Goal: Task Accomplishment & Management: Use online tool/utility

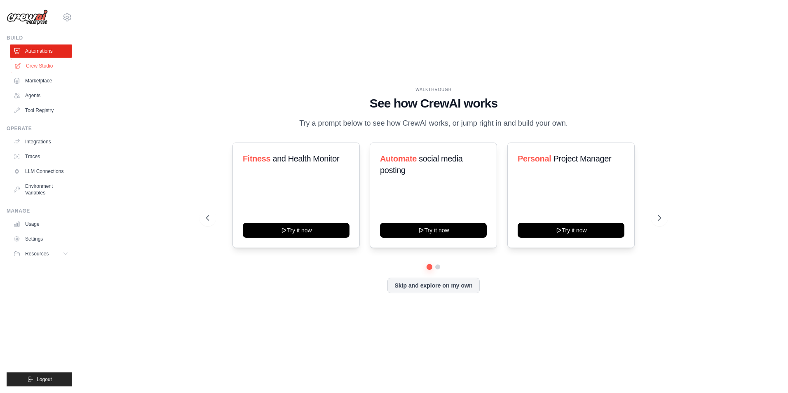
click at [29, 62] on link "Crew Studio" at bounding box center [42, 65] width 62 height 13
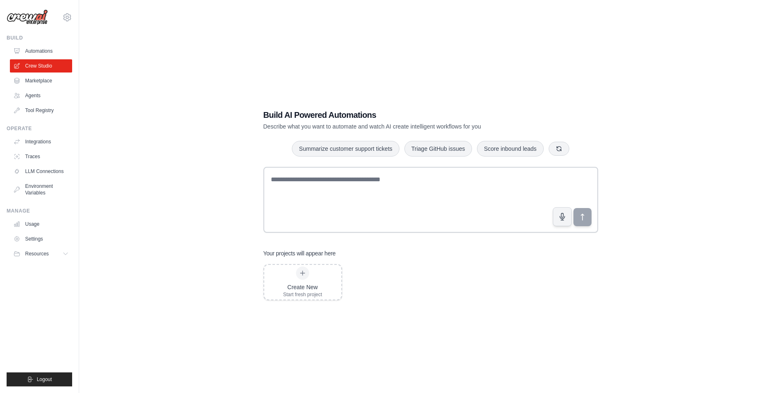
click at [46, 41] on div "Build" at bounding box center [40, 38] width 66 height 7
click at [43, 45] on link "Automations" at bounding box center [42, 51] width 62 height 13
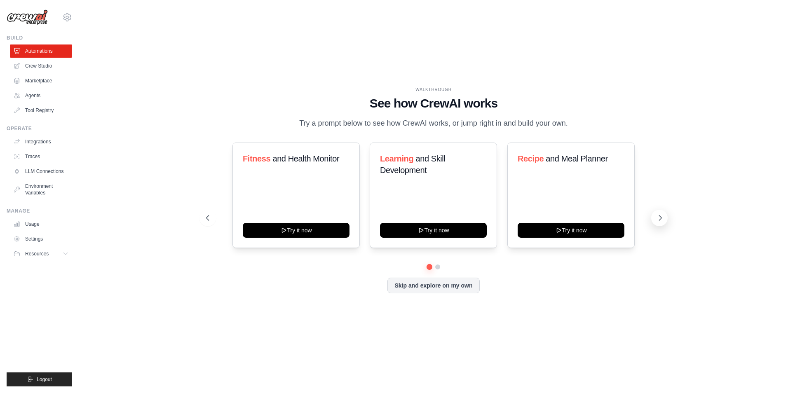
click at [655, 226] on button at bounding box center [659, 218] width 16 height 16
click at [211, 223] on button at bounding box center [208, 218] width 16 height 16
click at [654, 226] on button at bounding box center [659, 218] width 16 height 16
click at [436, 280] on div "Fitness and Health Monitor Try it now Learning and Skill Development Try it now…" at bounding box center [433, 218] width 455 height 151
click at [446, 293] on button "Skip and explore on my own" at bounding box center [434, 285] width 92 height 16
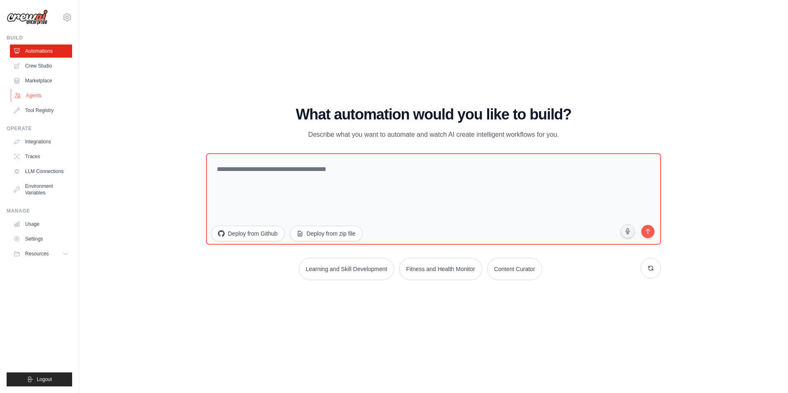
click at [34, 94] on link "Agents" at bounding box center [42, 95] width 62 height 13
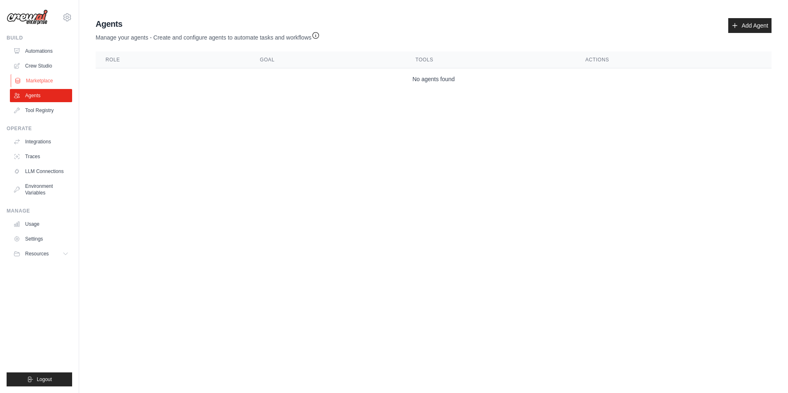
click at [40, 76] on link "Marketplace" at bounding box center [42, 80] width 62 height 13
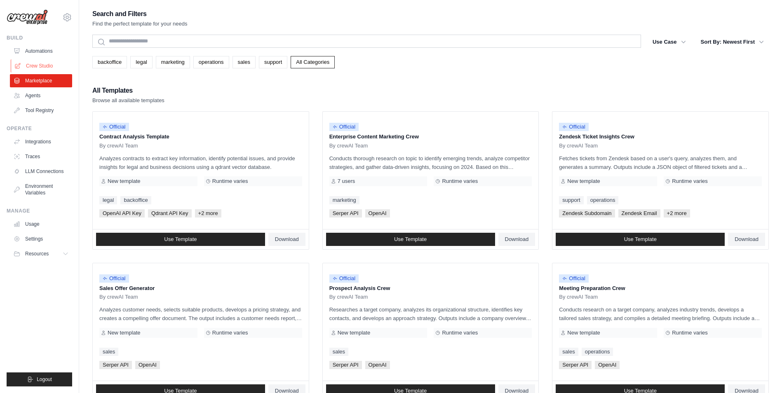
click at [42, 70] on link "Crew Studio" at bounding box center [42, 65] width 62 height 13
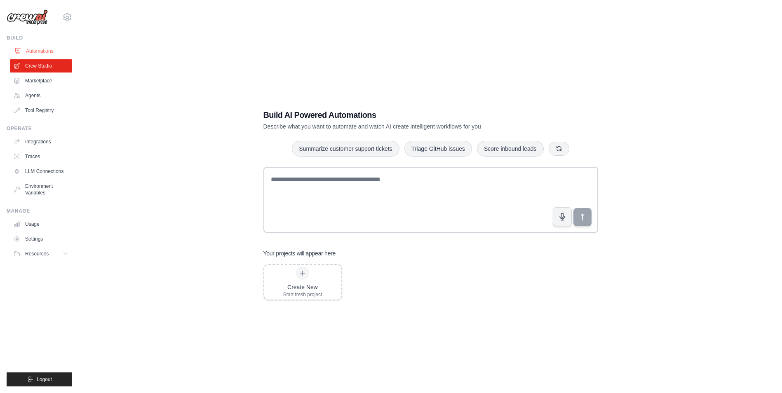
click at [43, 50] on link "Automations" at bounding box center [42, 51] width 62 height 13
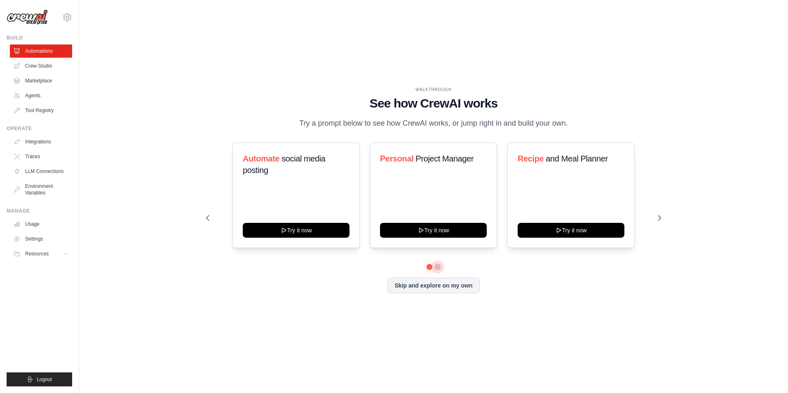
click at [437, 270] on button at bounding box center [438, 267] width 7 height 7
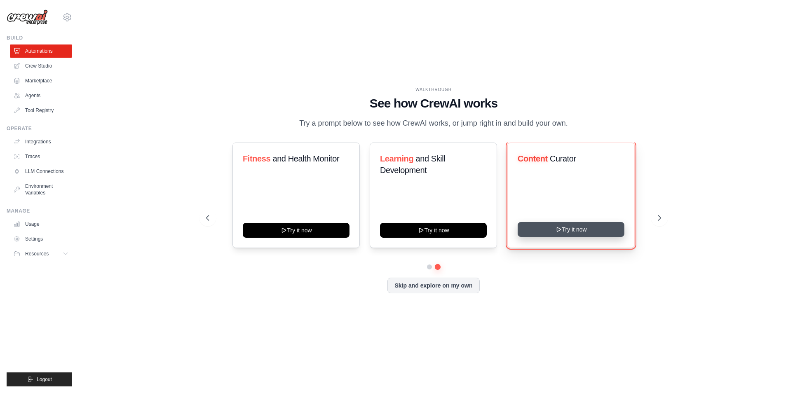
click at [568, 236] on button "Try it now" at bounding box center [571, 229] width 107 height 15
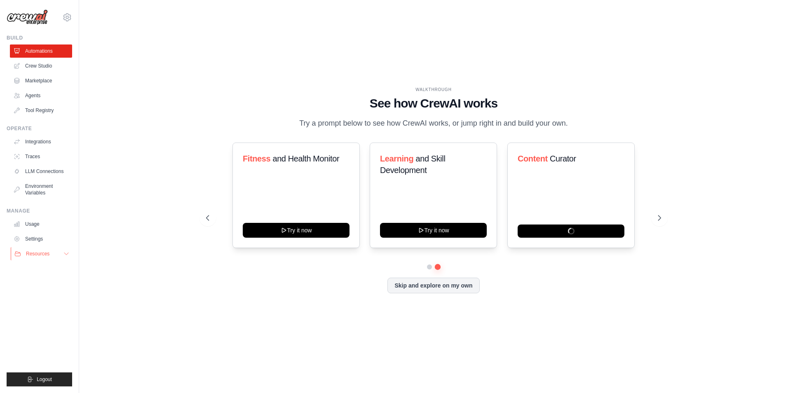
click at [60, 256] on button "Resources" at bounding box center [42, 253] width 62 height 13
click at [30, 225] on link "Usage" at bounding box center [42, 224] width 62 height 13
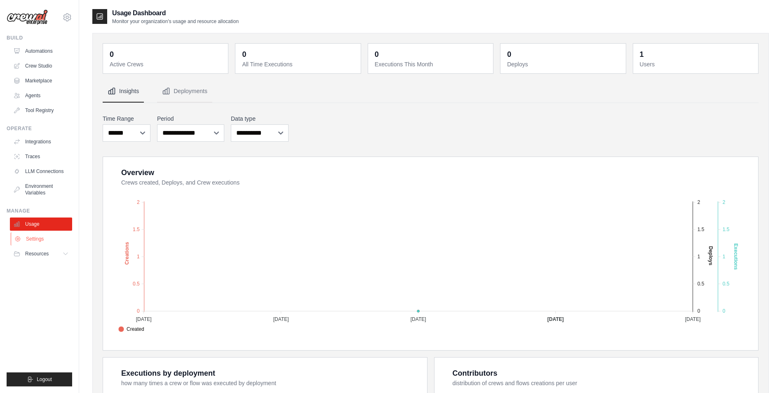
click at [32, 238] on link "Settings" at bounding box center [42, 239] width 62 height 13
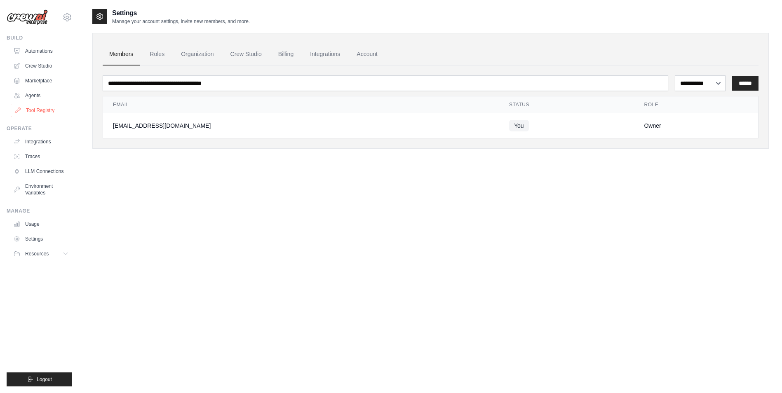
click at [49, 110] on link "Tool Registry" at bounding box center [42, 110] width 62 height 13
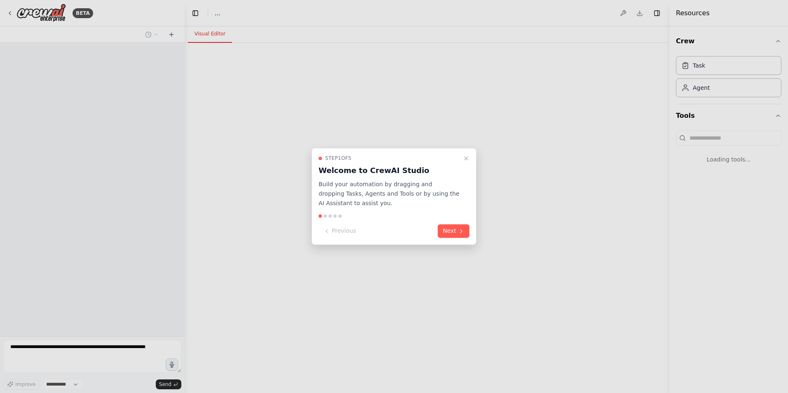
select select "****"
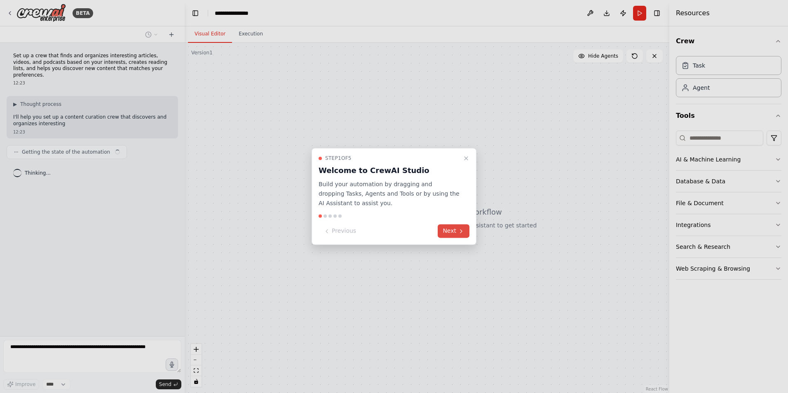
click at [451, 233] on button "Next" at bounding box center [454, 232] width 32 height 14
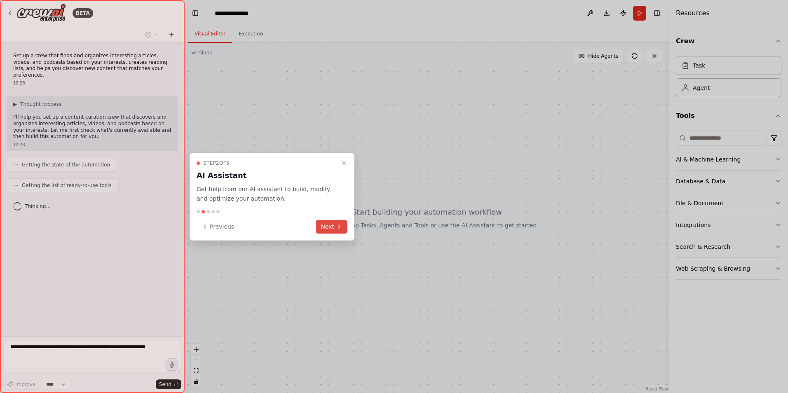
click at [326, 225] on button "Next" at bounding box center [332, 227] width 32 height 14
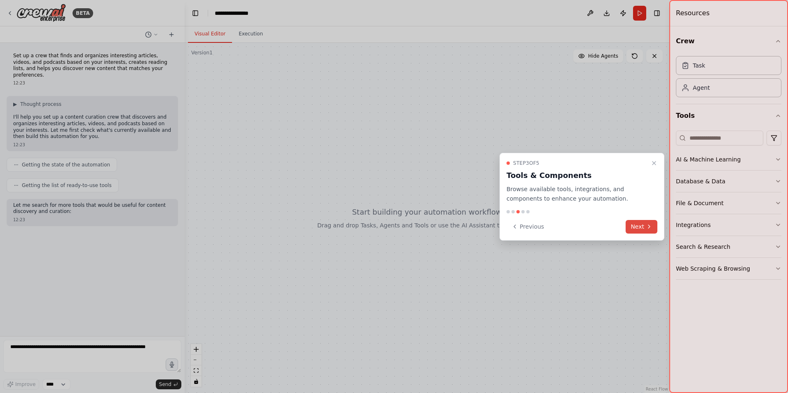
click at [634, 228] on button "Next" at bounding box center [642, 227] width 32 height 14
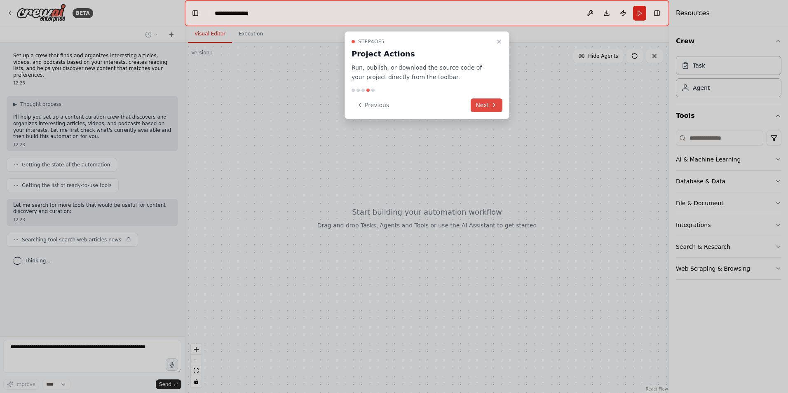
click at [489, 105] on button "Next" at bounding box center [487, 106] width 32 height 14
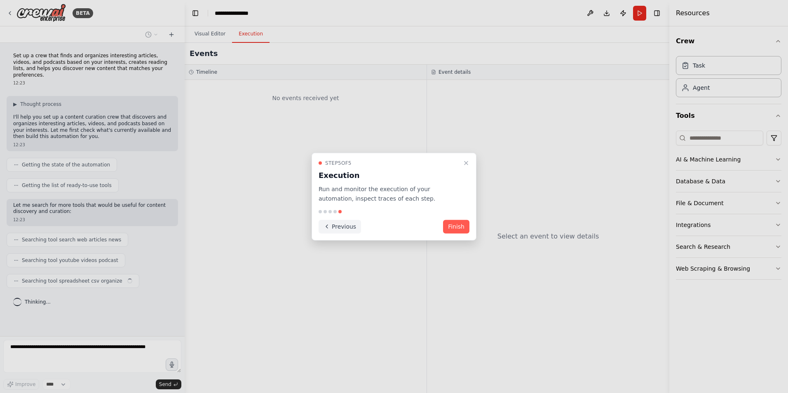
click at [342, 230] on button "Previous" at bounding box center [340, 227] width 42 height 14
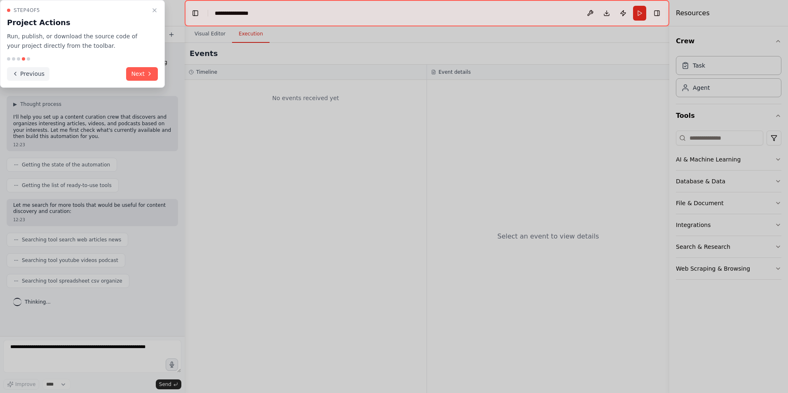
click at [26, 72] on button "Previous" at bounding box center [28, 74] width 42 height 14
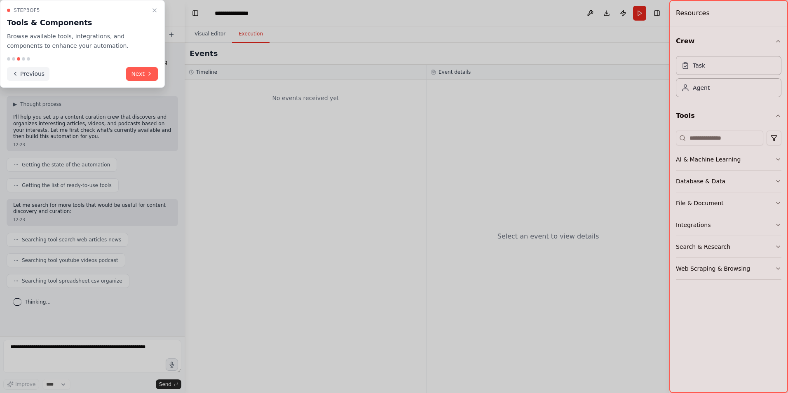
click at [26, 72] on button "Previous" at bounding box center [28, 74] width 42 height 14
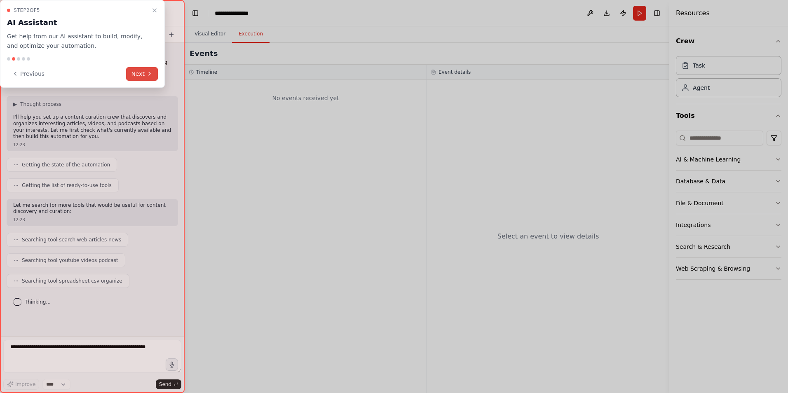
click at [152, 75] on icon at bounding box center [149, 74] width 7 height 7
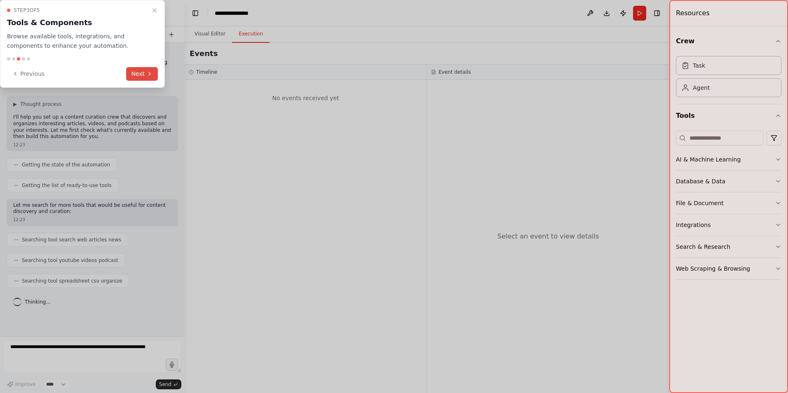
click at [139, 74] on button "Next" at bounding box center [142, 74] width 32 height 14
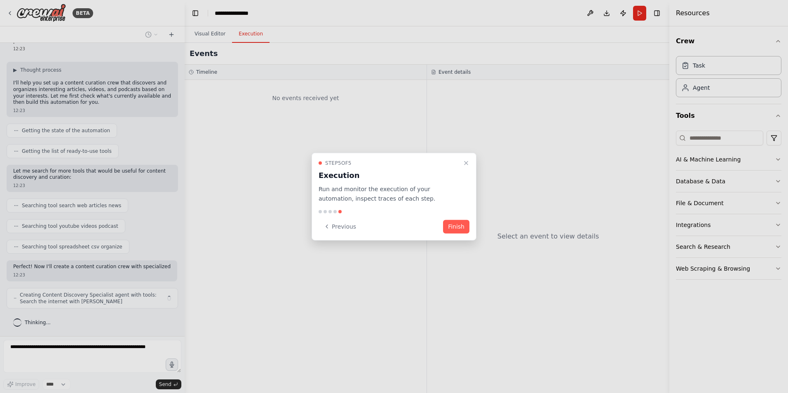
scroll to position [40, 0]
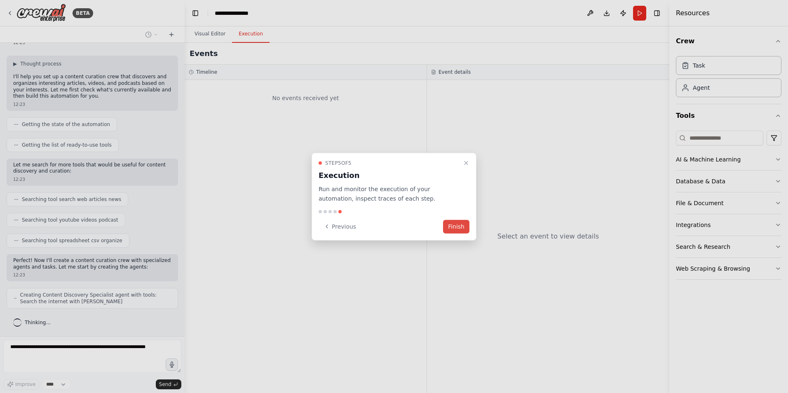
click at [456, 227] on button "Finish" at bounding box center [456, 227] width 26 height 14
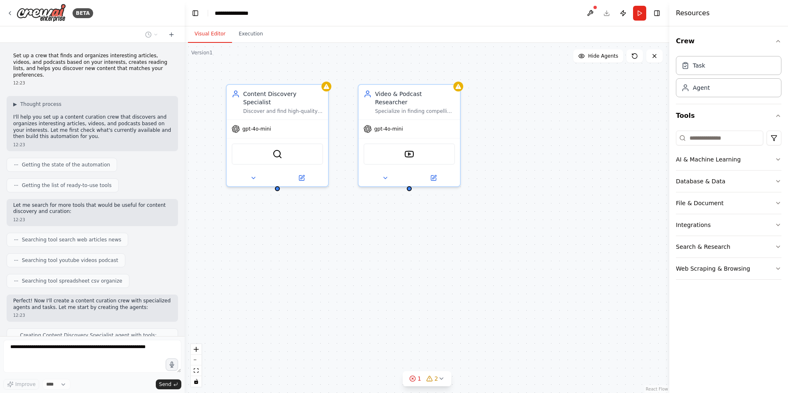
scroll to position [95, 0]
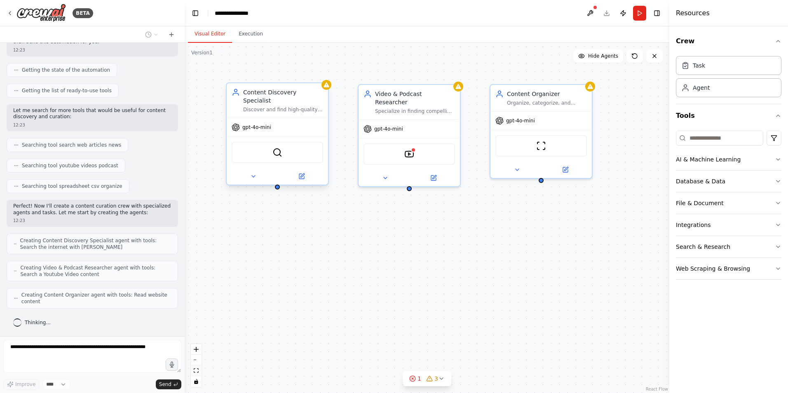
click at [298, 109] on div "Content Discovery Specialist Discover and find high-quality articles, videos, a…" at bounding box center [277, 100] width 101 height 35
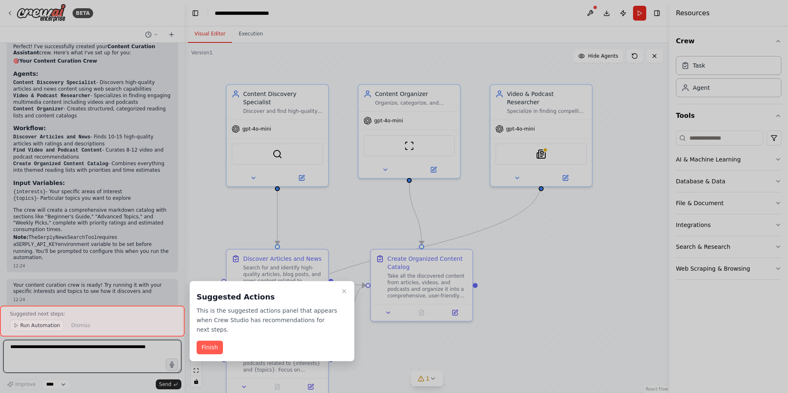
scroll to position [934, 0]
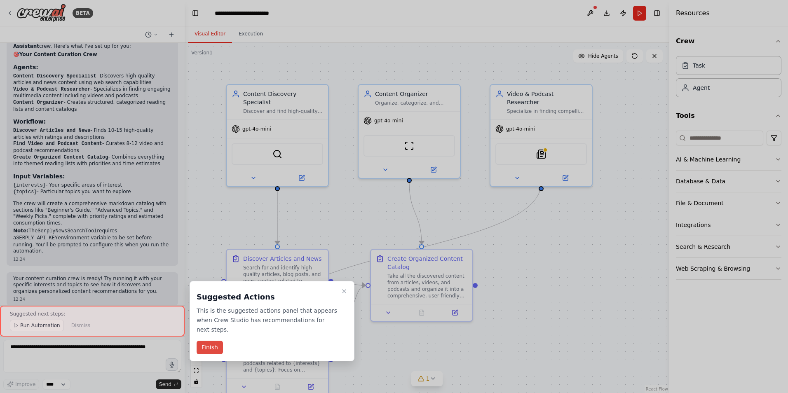
click at [215, 350] on button "Finish" at bounding box center [210, 348] width 26 height 14
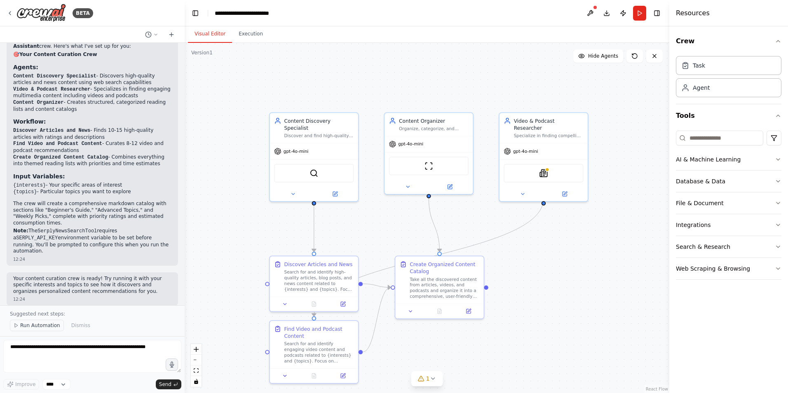
click at [45, 324] on span "Run Automation" at bounding box center [40, 325] width 40 height 7
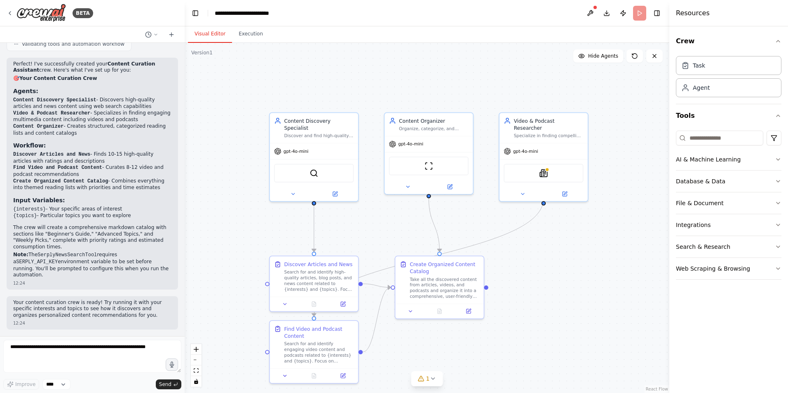
scroll to position [903, 0]
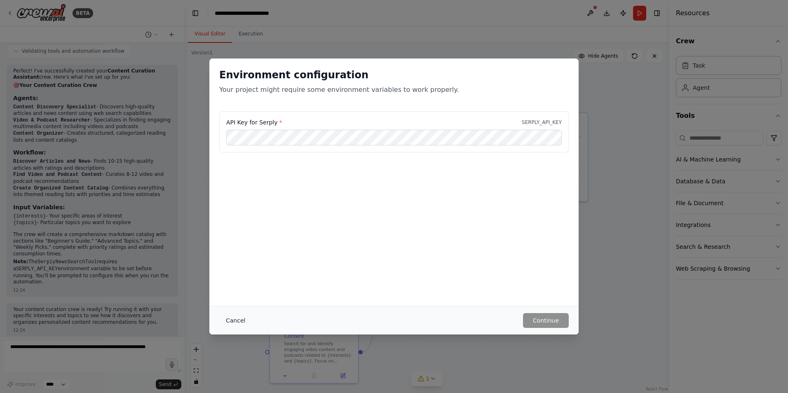
click at [233, 316] on button "Cancel" at bounding box center [235, 320] width 33 height 15
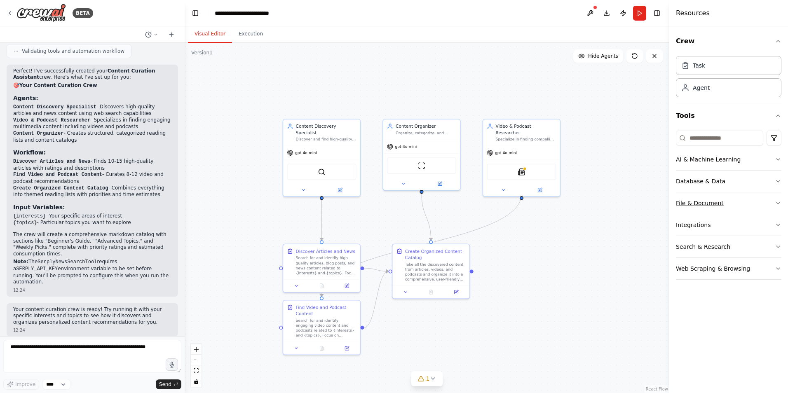
click at [778, 204] on icon "button" at bounding box center [778, 203] width 7 height 7
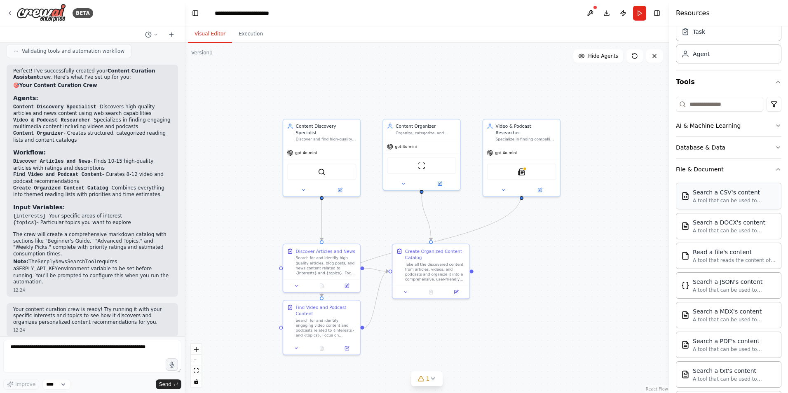
scroll to position [0, 0]
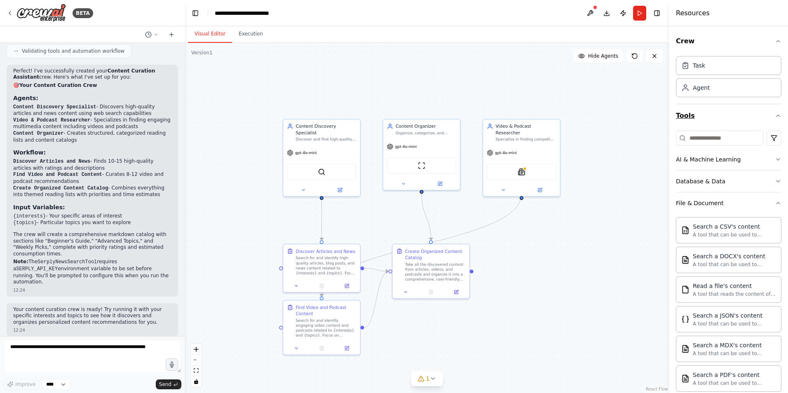
click at [775, 115] on icon "button" at bounding box center [778, 116] width 7 height 7
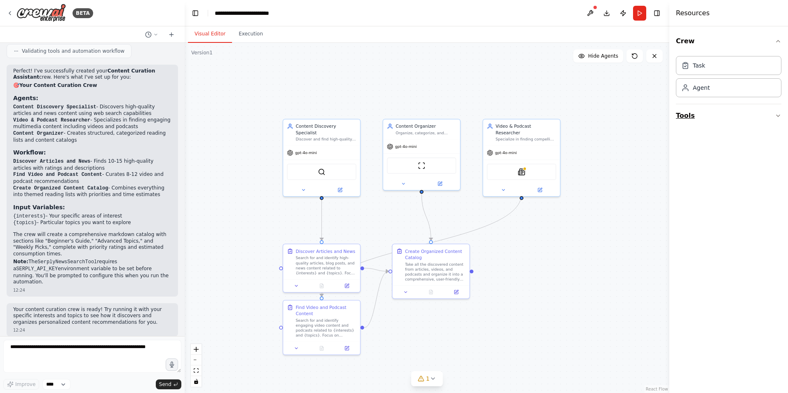
click at [770, 115] on button "Tools" at bounding box center [729, 115] width 106 height 23
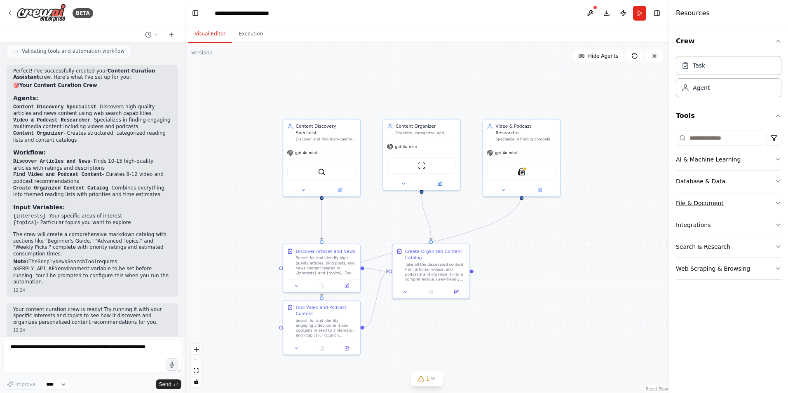
click at [773, 206] on button "File & Document" at bounding box center [729, 203] width 106 height 21
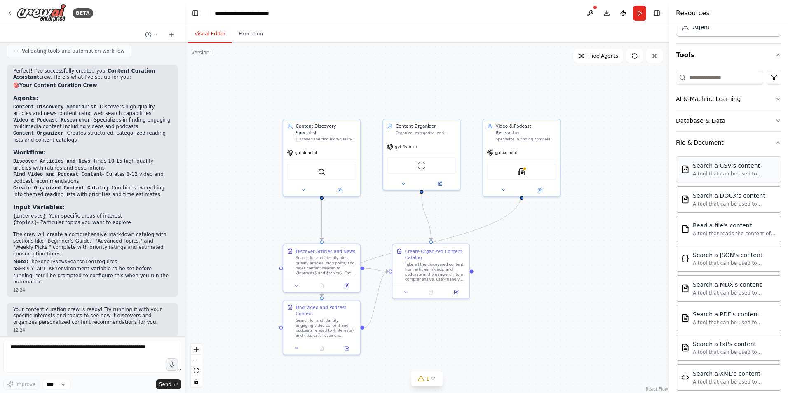
scroll to position [144, 0]
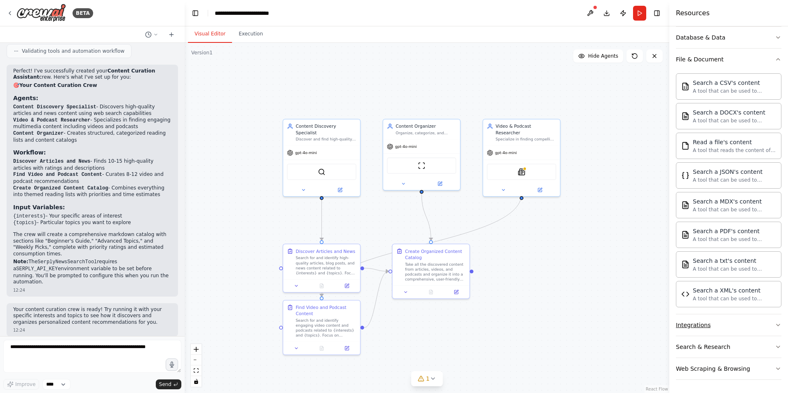
click at [774, 329] on button "Integrations" at bounding box center [729, 325] width 106 height 21
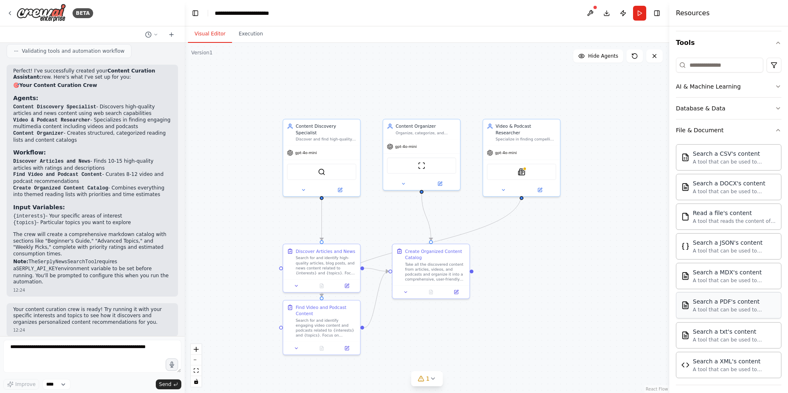
scroll to position [0, 0]
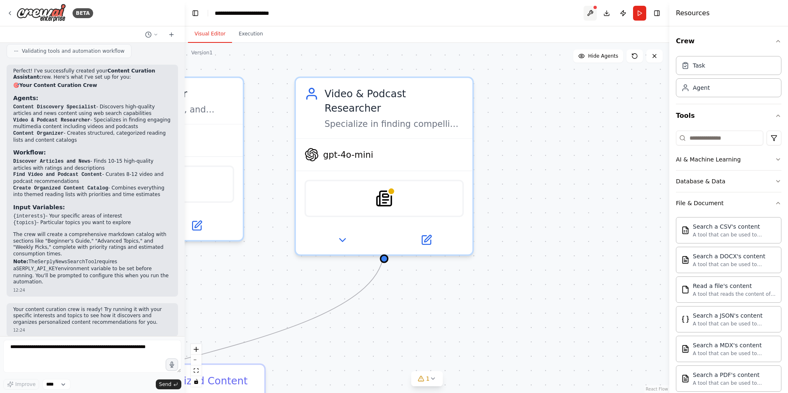
click at [593, 9] on button at bounding box center [590, 13] width 13 height 15
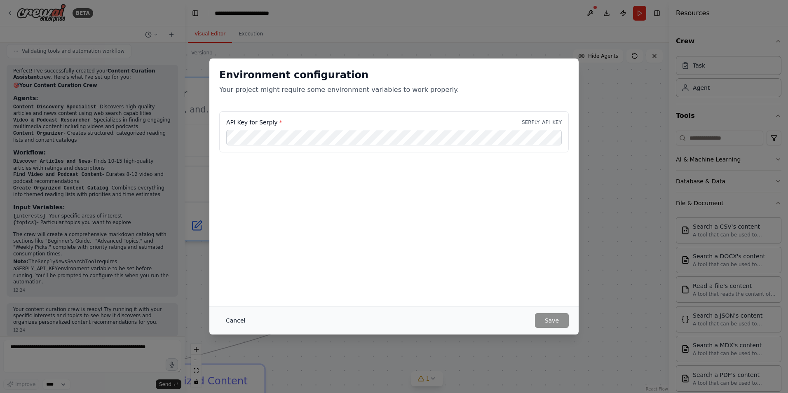
click at [235, 322] on button "Cancel" at bounding box center [235, 320] width 33 height 15
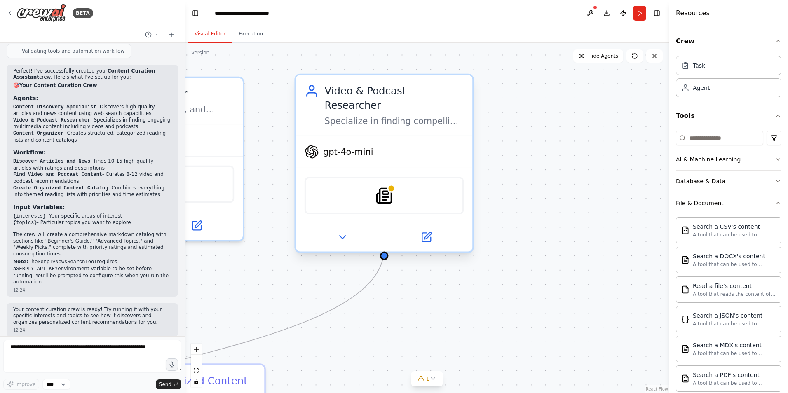
click at [396, 184] on div "SerplyNewsSearchTool" at bounding box center [385, 196] width 160 height 38
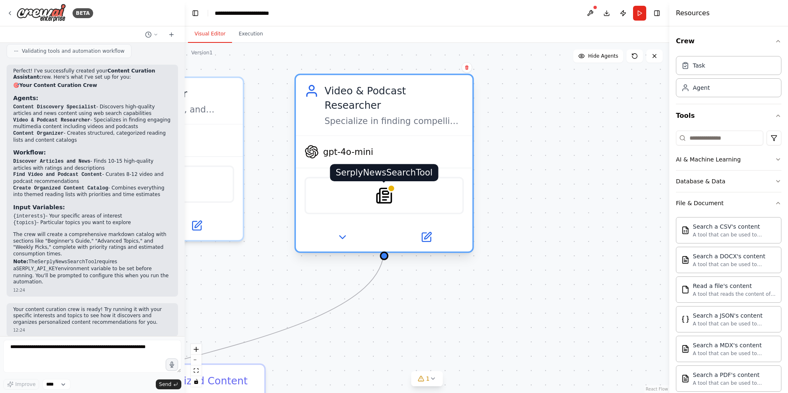
click at [391, 187] on img at bounding box center [384, 195] width 17 height 17
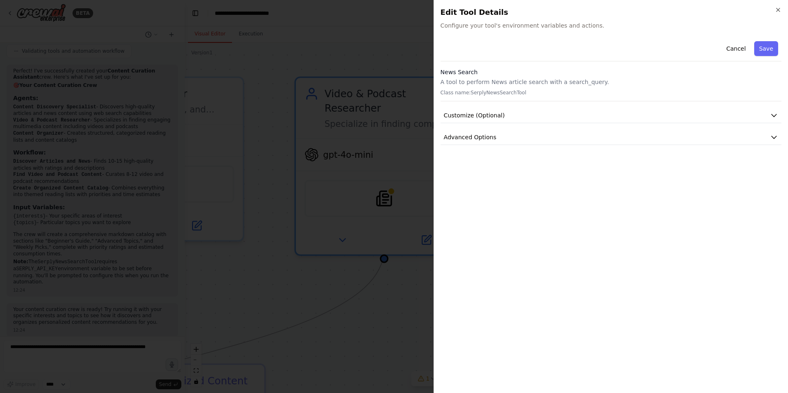
click at [776, 13] on h2 "Edit Tool Details" at bounding box center [611, 13] width 341 height 12
click at [781, 9] on icon "button" at bounding box center [778, 10] width 7 height 7
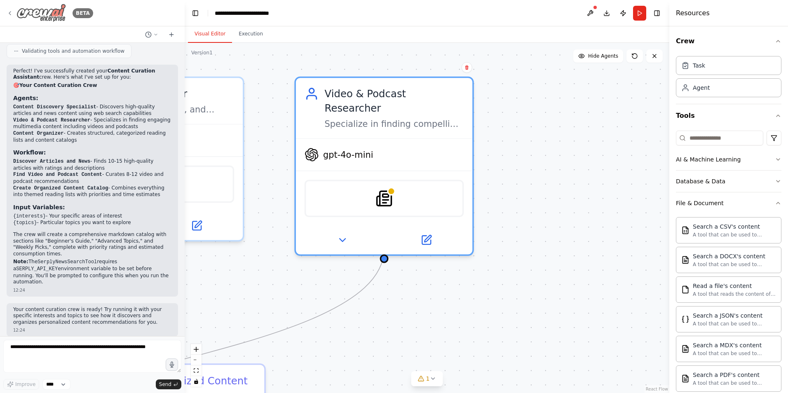
click at [13, 10] on div "BETA" at bounding box center [50, 13] width 87 height 19
